Goal: Task Accomplishment & Management: Use online tool/utility

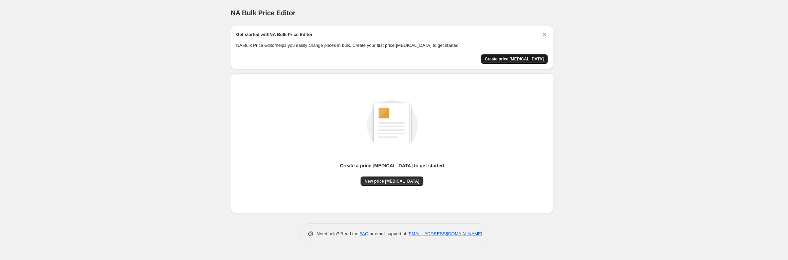
click at [524, 58] on span "Create price [MEDICAL_DATA]" at bounding box center [514, 58] width 59 height 5
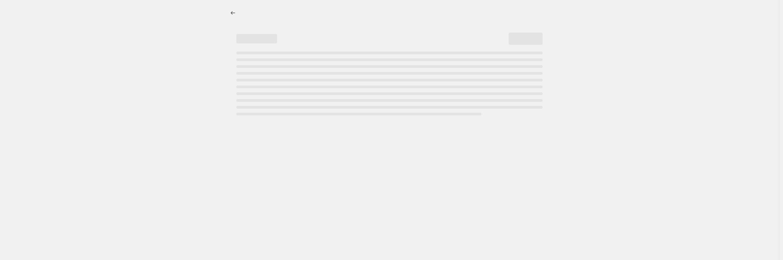
select select "percentage"
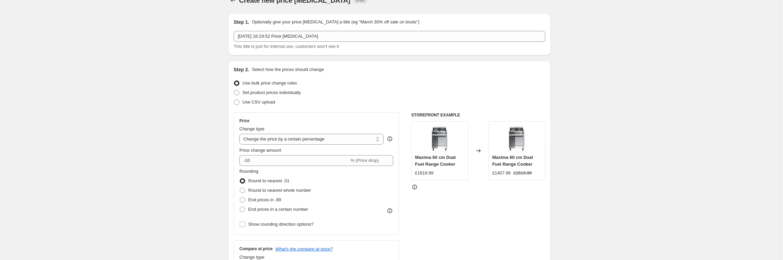
scroll to position [24, 0]
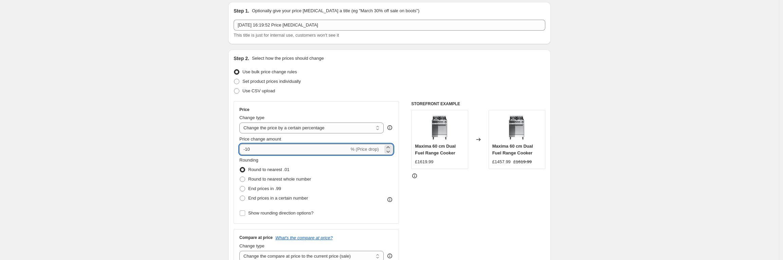
click at [309, 150] on input "-10" at bounding box center [294, 149] width 110 height 11
type input "-1"
type input "-35"
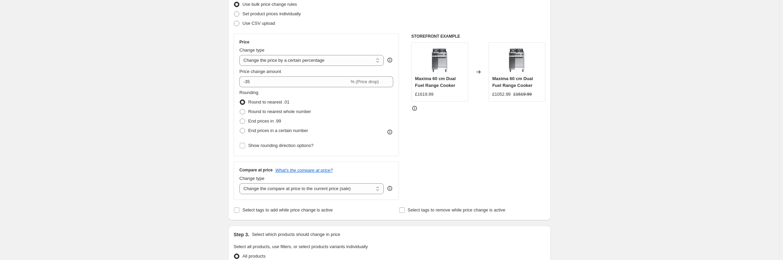
scroll to position [116, 0]
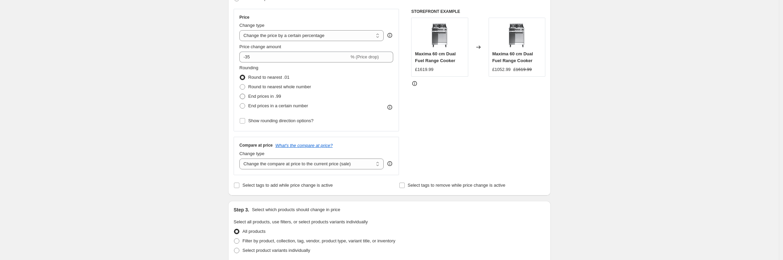
click at [257, 94] on span "End prices in .99" at bounding box center [264, 96] width 33 height 5
click at [240, 94] on input "End prices in .99" at bounding box center [240, 94] width 0 height 0
radio input "true"
click at [254, 76] on span "Round to nearest .01" at bounding box center [268, 77] width 41 height 5
click at [240, 75] on input "Round to nearest .01" at bounding box center [240, 75] width 0 height 0
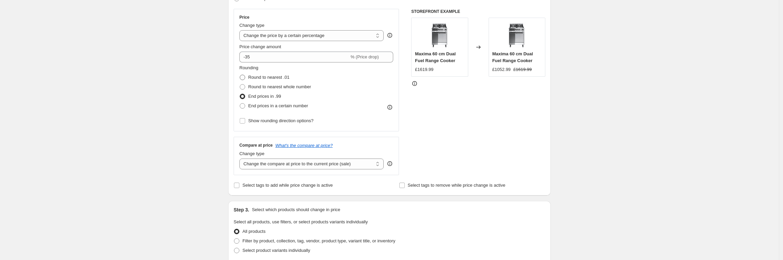
radio input "true"
click at [290, 167] on select "Change the compare at price to the current price (sale) Change the compare at p…" at bounding box center [311, 164] width 144 height 11
select select "remove"
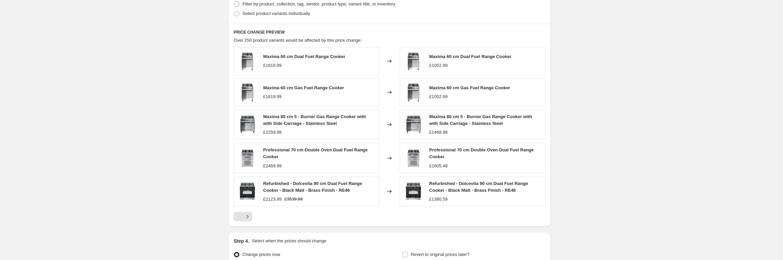
scroll to position [427, 0]
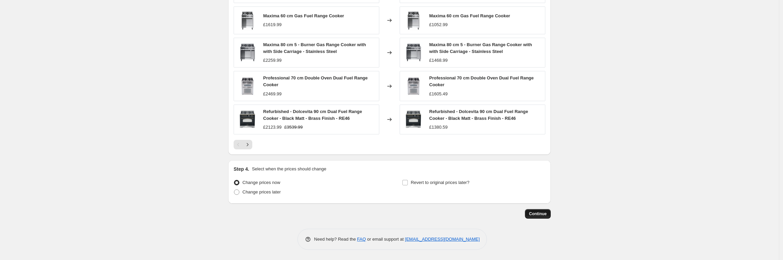
click at [533, 185] on button "Continue" at bounding box center [538, 214] width 26 height 10
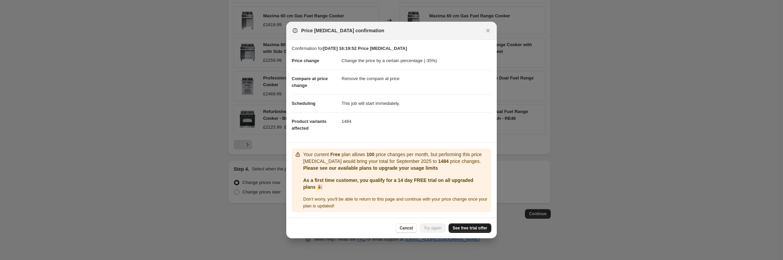
click at [481, 185] on span "See free trial offer" at bounding box center [470, 228] width 35 height 5
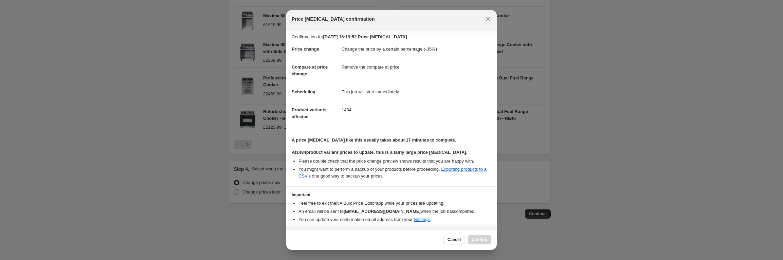
scroll to position [22, 0]
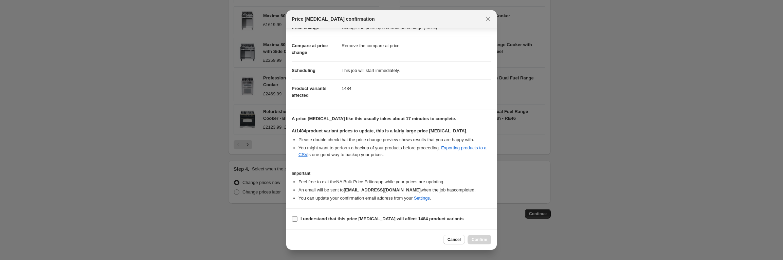
click at [372, 185] on b "I understand that this price [MEDICAL_DATA] will affect 1484 product variants" at bounding box center [382, 218] width 163 height 5
click at [298, 185] on input "I understand that this price [MEDICAL_DATA] will affect 1484 product variants" at bounding box center [294, 218] width 5 height 5
checkbox input "true"
click at [478, 185] on span "Confirm" at bounding box center [480, 239] width 16 height 5
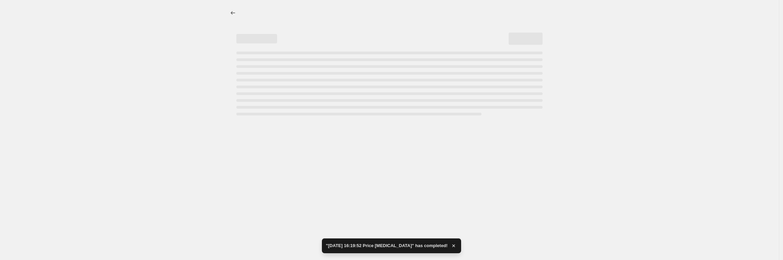
select select "percentage"
select select "remove"
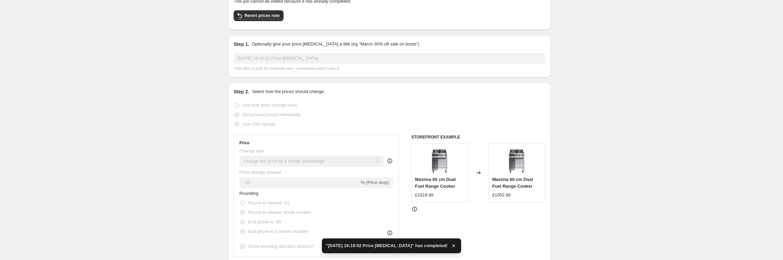
scroll to position [56, 0]
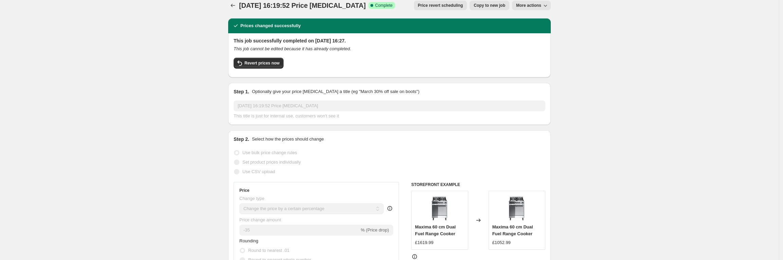
scroll to position [0, 0]
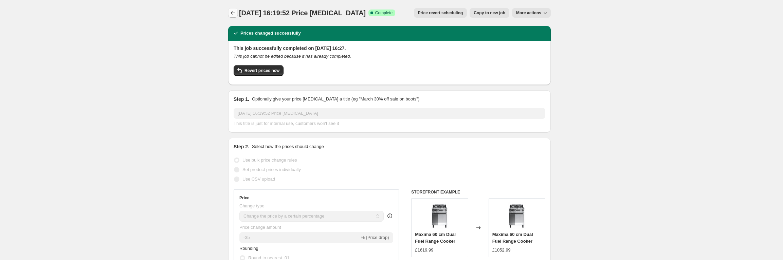
click at [234, 13] on icon "Price change jobs" at bounding box center [233, 12] width 4 height 3
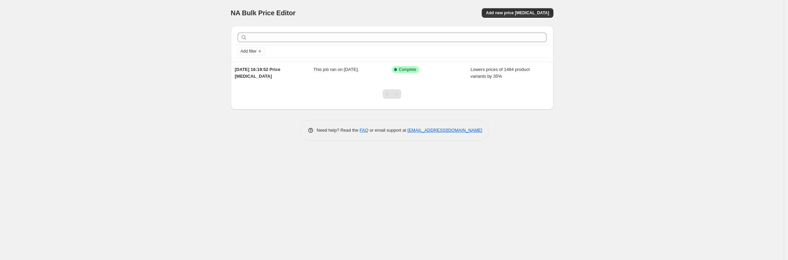
click at [524, 18] on div "NA Bulk Price Editor. This page is ready NA Bulk Price Editor Add new price cha…" at bounding box center [392, 13] width 323 height 26
click at [524, 12] on span "Add new price [MEDICAL_DATA]" at bounding box center [517, 12] width 63 height 5
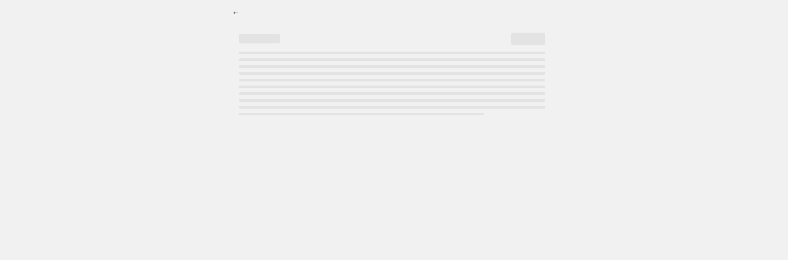
select select "percentage"
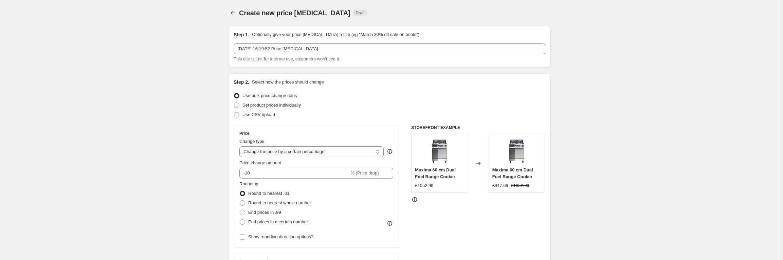
scroll to position [21, 0]
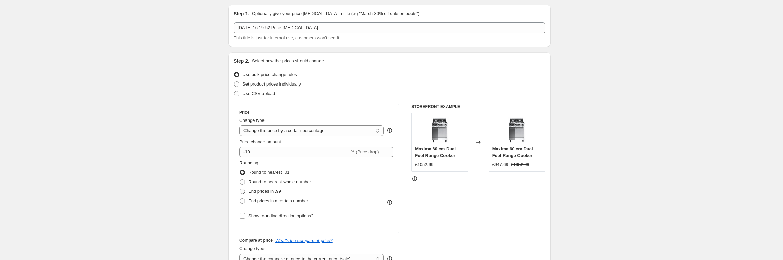
click at [265, 185] on span "End prices in .99" at bounding box center [264, 191] width 33 height 5
click at [240, 185] on input "End prices in .99" at bounding box center [240, 189] width 0 height 0
radio input "true"
click at [276, 185] on span "End prices in a certain number" at bounding box center [278, 200] width 60 height 5
click at [240, 185] on input "End prices in a certain number" at bounding box center [240, 198] width 0 height 0
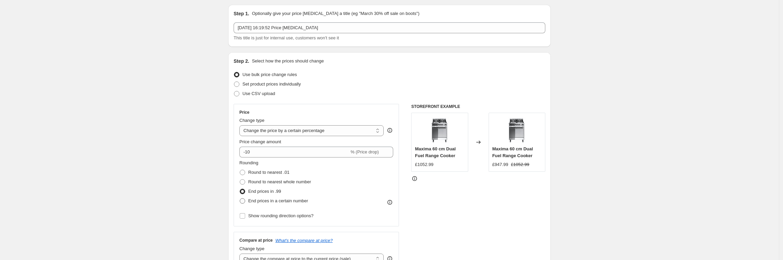
radio input "true"
click at [288, 185] on input "5" at bounding box center [281, 220] width 13 height 11
type input "7"
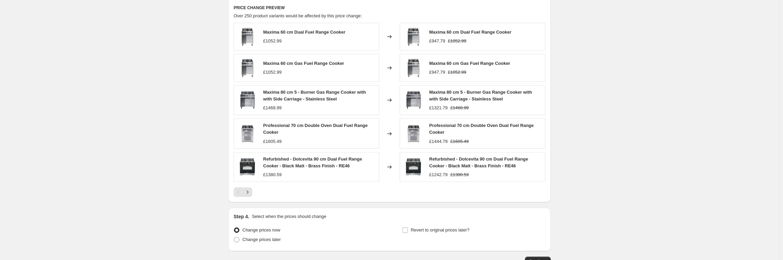
scroll to position [466, 0]
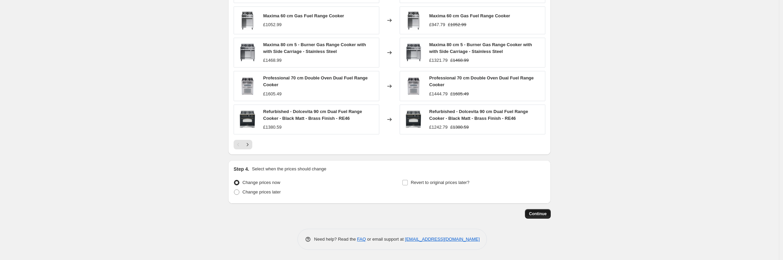
type input "9"
click at [545, 185] on span "Continue" at bounding box center [538, 213] width 18 height 5
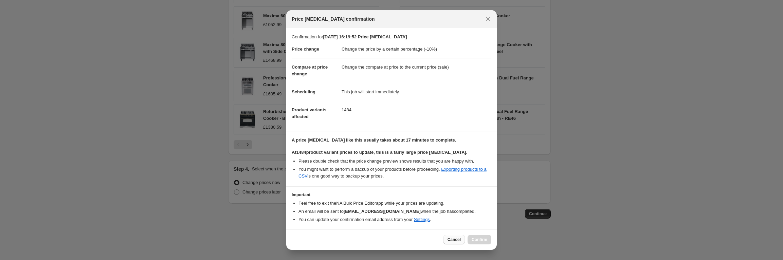
click at [454, 185] on span "Cancel" at bounding box center [454, 239] width 13 height 5
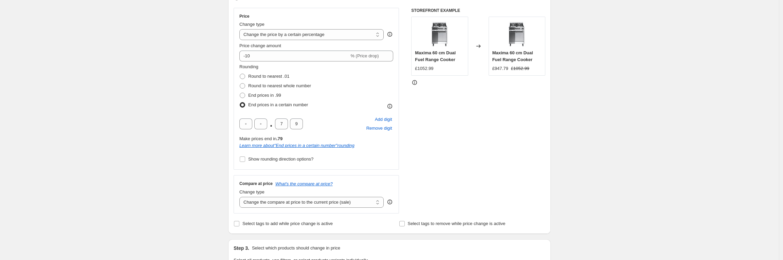
scroll to position [117, 0]
click at [325, 57] on input "-10" at bounding box center [294, 56] width 110 height 11
type input "0"
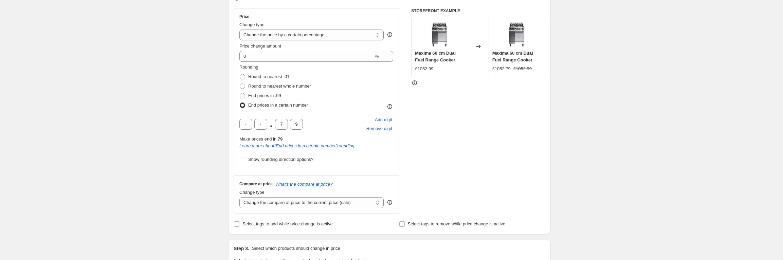
click at [159, 83] on div "Create new price change job. This page is ready Create new price change job Dra…" at bounding box center [389, 245] width 779 height 725
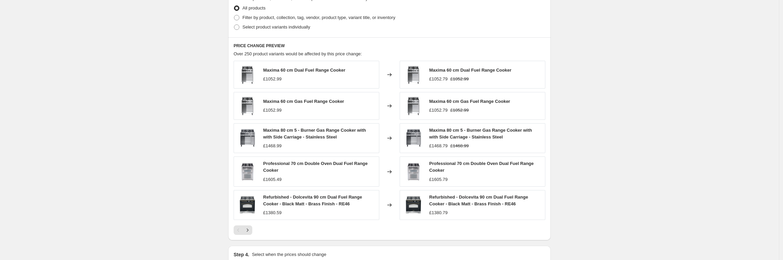
scroll to position [466, 0]
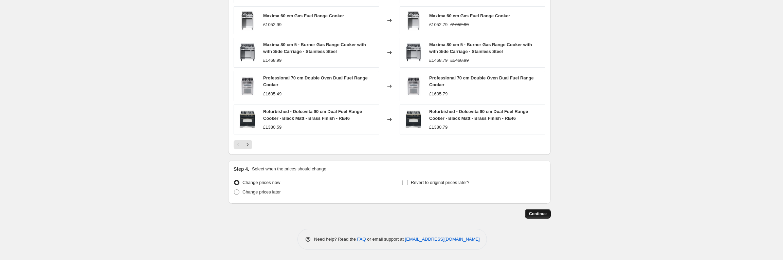
click at [537, 185] on span "Continue" at bounding box center [538, 213] width 18 height 5
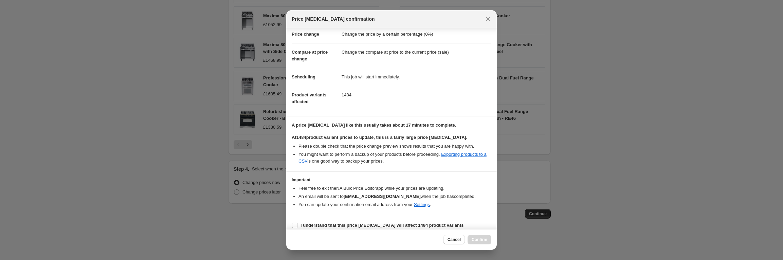
scroll to position [22, 0]
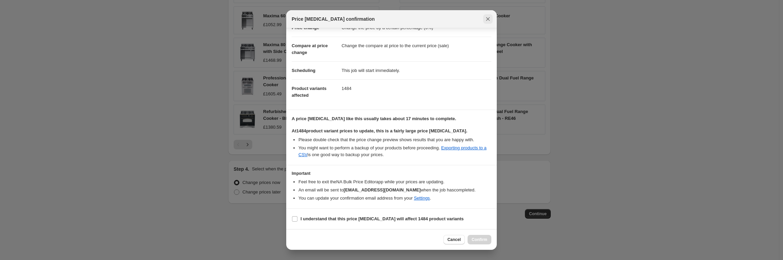
click at [488, 20] on icon "Close" at bounding box center [488, 19] width 7 height 7
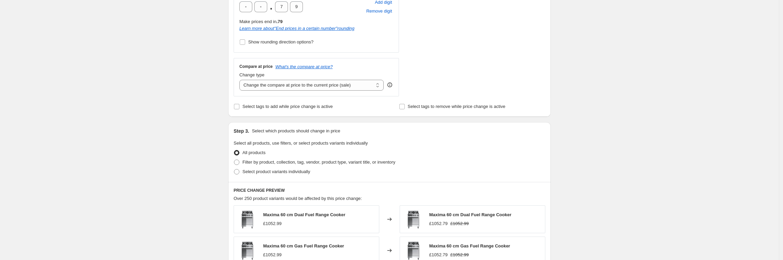
scroll to position [234, 0]
click at [288, 91] on select "Change the compare at price to the current price (sale) Change the compare at p…" at bounding box center [311, 85] width 144 height 11
select select "remove"
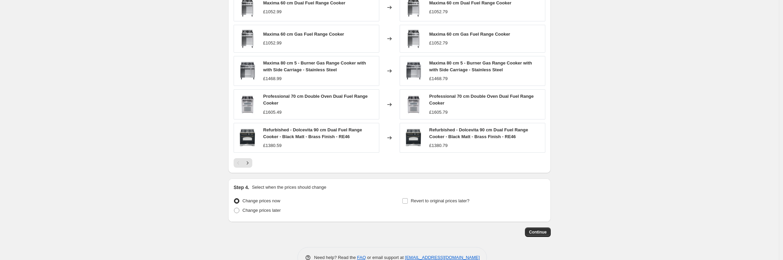
scroll to position [466, 0]
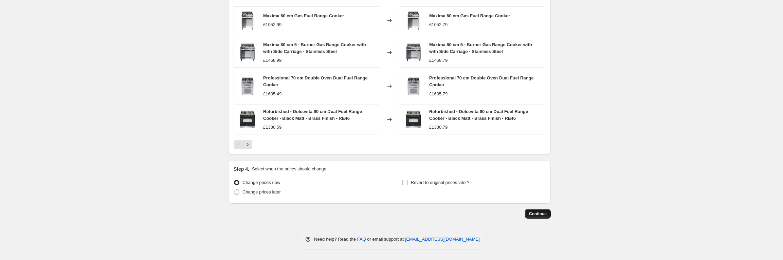
click at [534, 185] on span "Continue" at bounding box center [538, 213] width 18 height 5
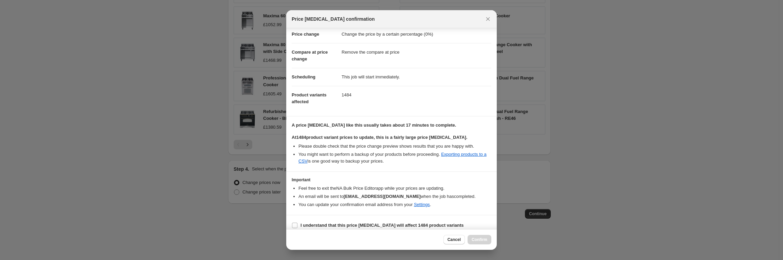
scroll to position [22, 0]
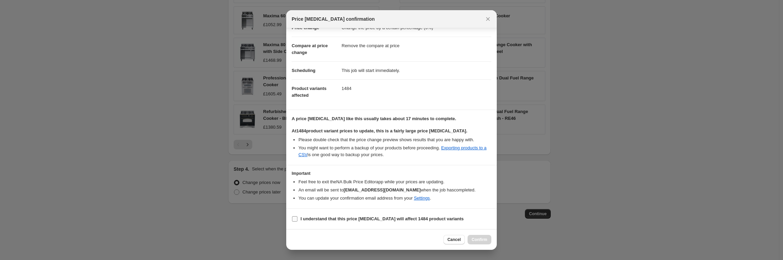
click at [349, 185] on b "I understand that this price change job will affect 1484 product variants" at bounding box center [382, 218] width 163 height 5
click at [298, 185] on input "I understand that this price change job will affect 1484 product variants" at bounding box center [294, 218] width 5 height 5
checkbox input "true"
click at [472, 185] on span "Confirm" at bounding box center [480, 239] width 16 height 5
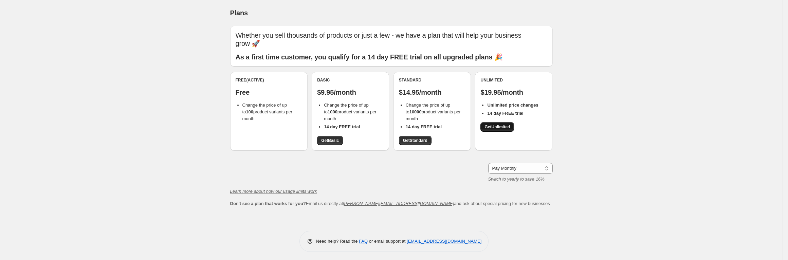
click at [498, 124] on span "Get Unlimited" at bounding box center [497, 126] width 25 height 5
